Goal: Transaction & Acquisition: Subscribe to service/newsletter

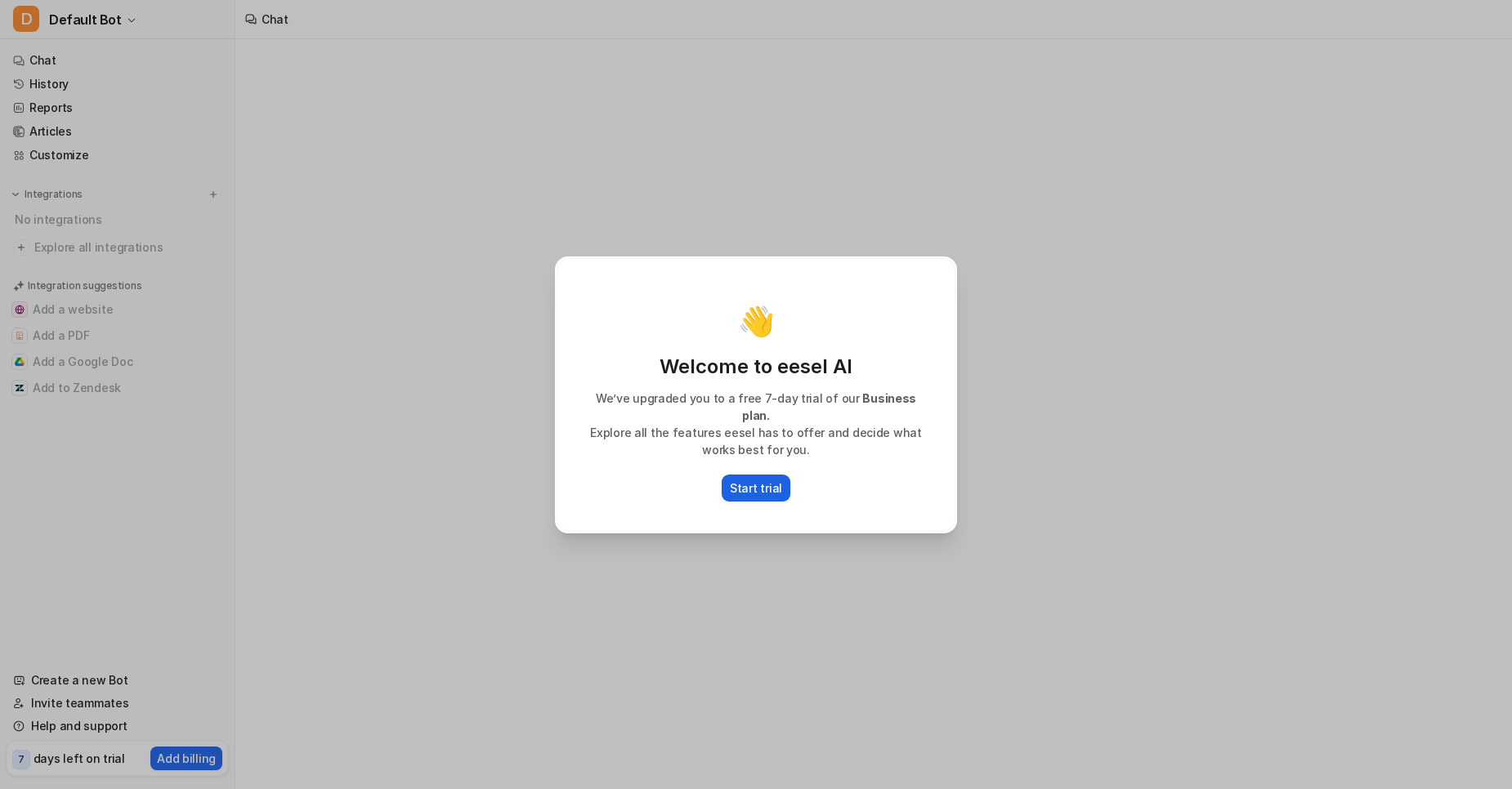
click at [742, 479] on p "Start trial" at bounding box center [755, 488] width 52 height 17
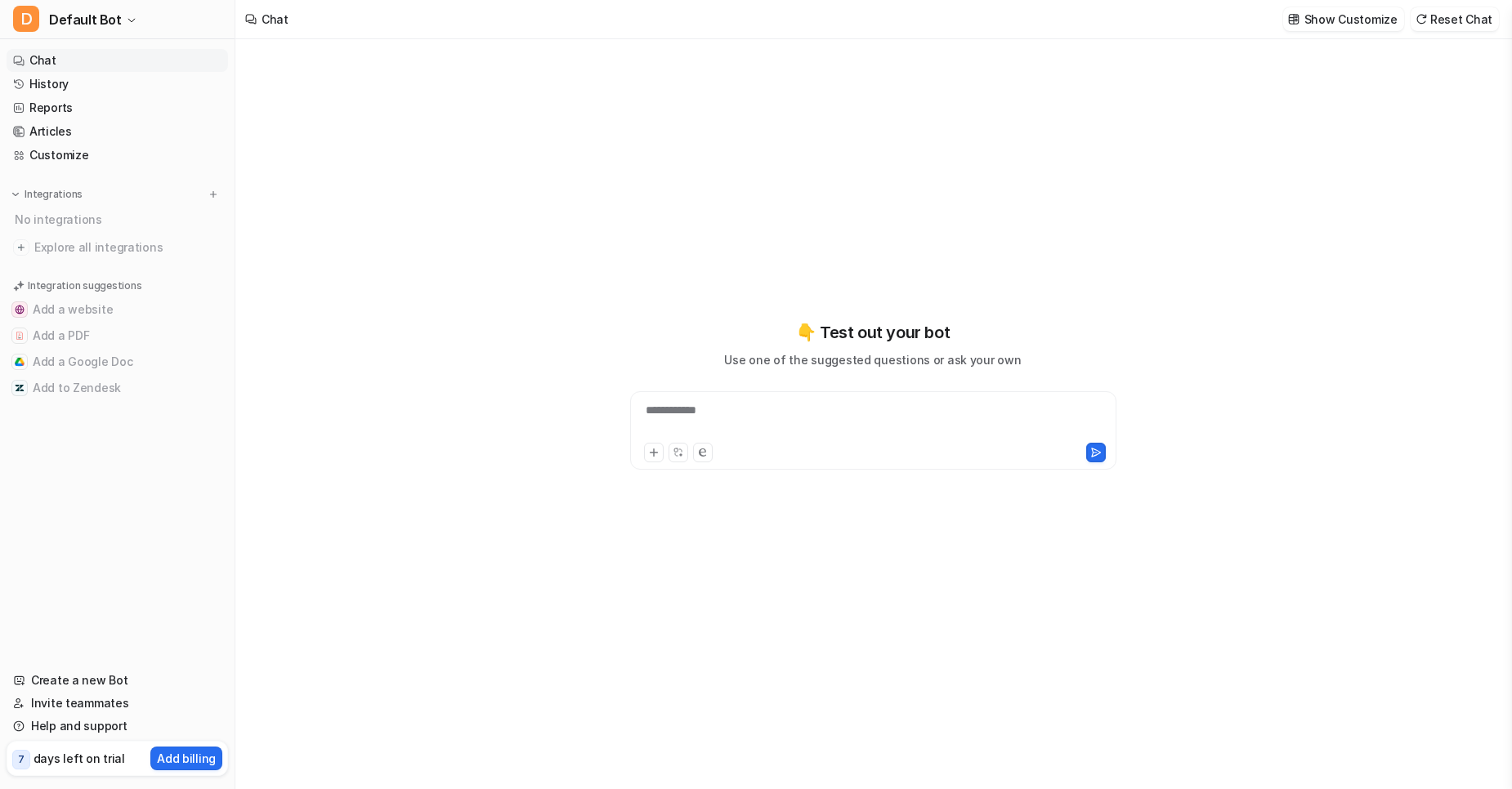
type textarea "**********"
